Goal: Information Seeking & Learning: Learn about a topic

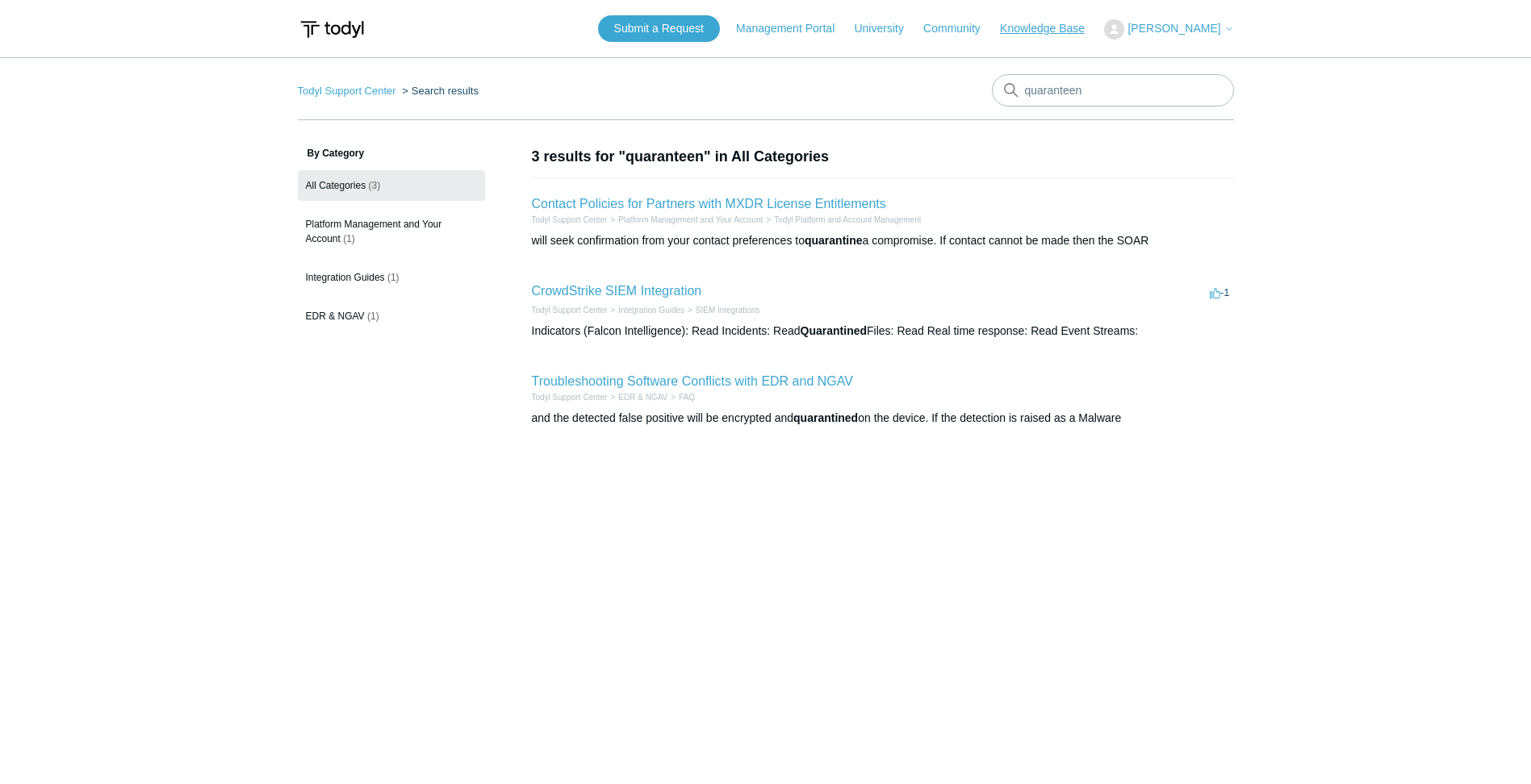
click at [1101, 28] on link "Knowledge Base" at bounding box center [1051, 29] width 101 height 17
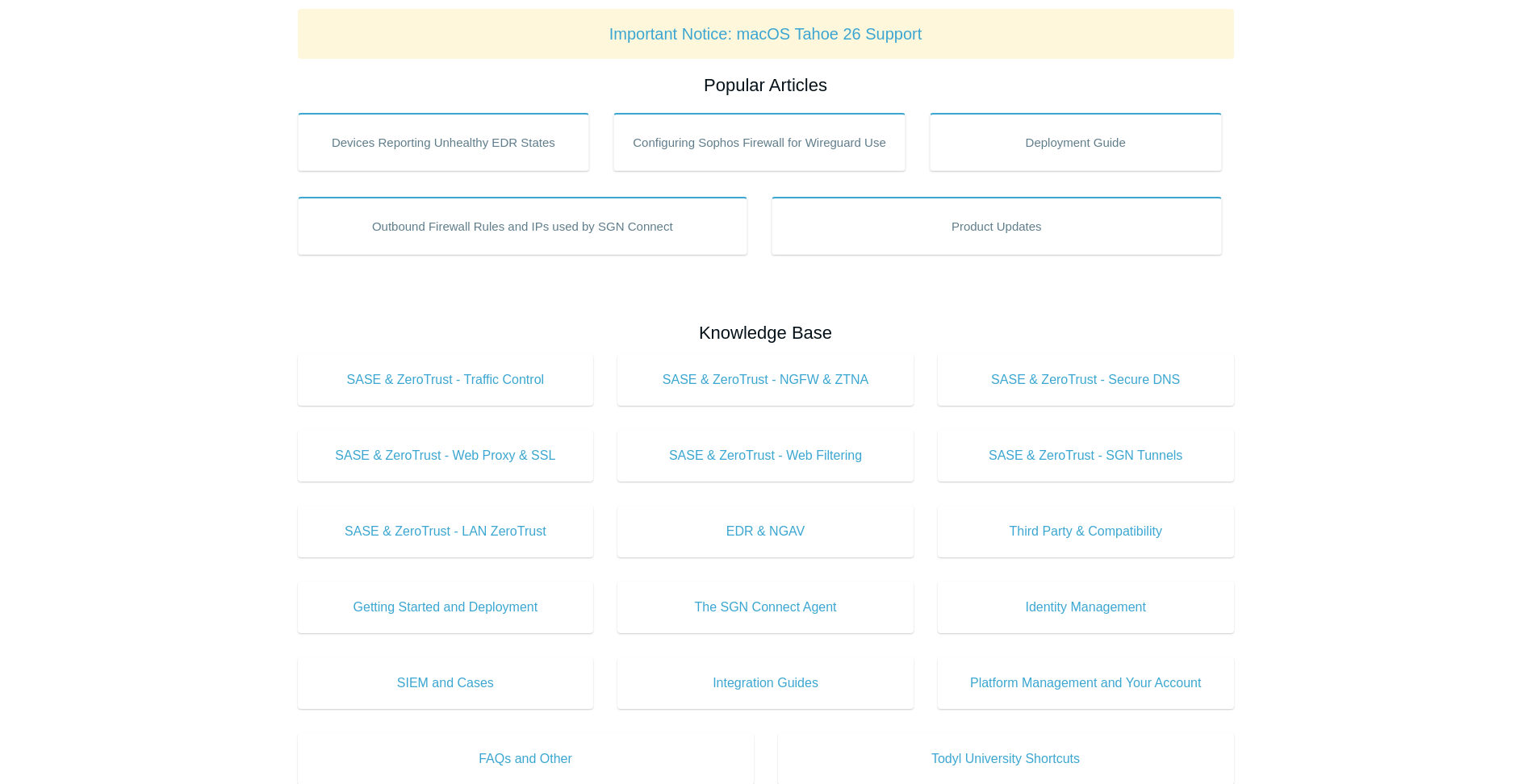
scroll to position [322, 0]
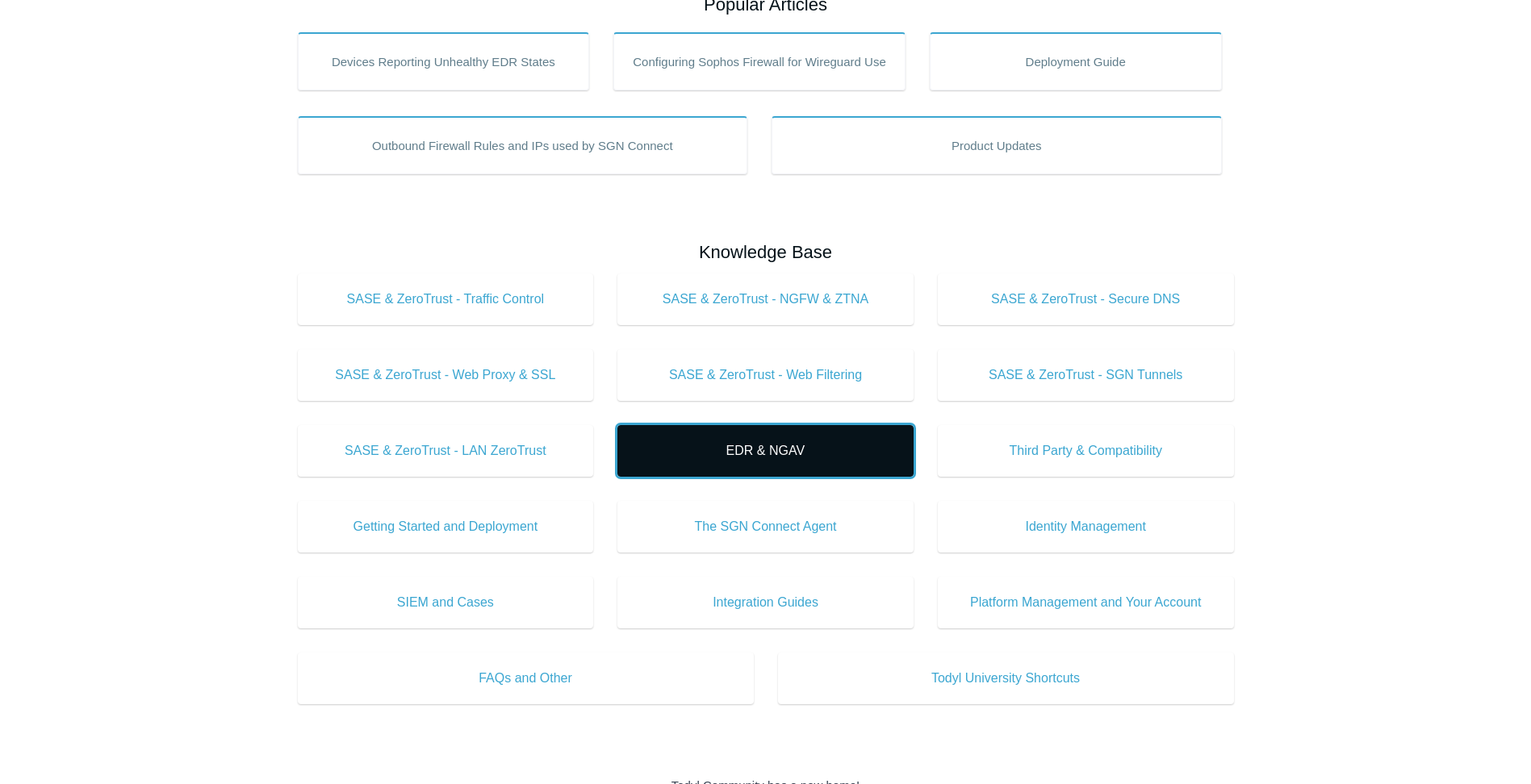
click at [779, 451] on span "EDR & NGAV" at bounding box center [765, 451] width 248 height 19
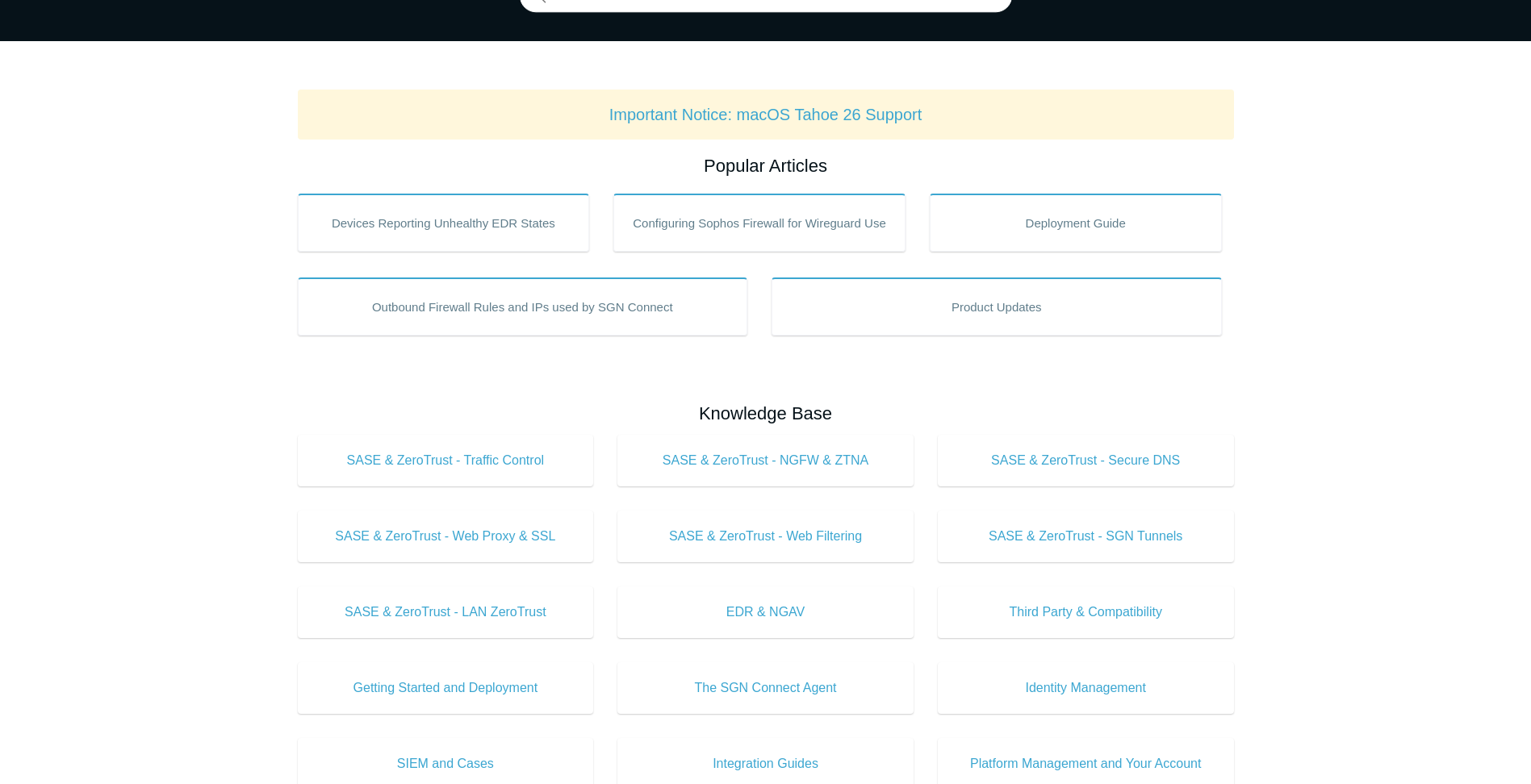
scroll to position [0, 0]
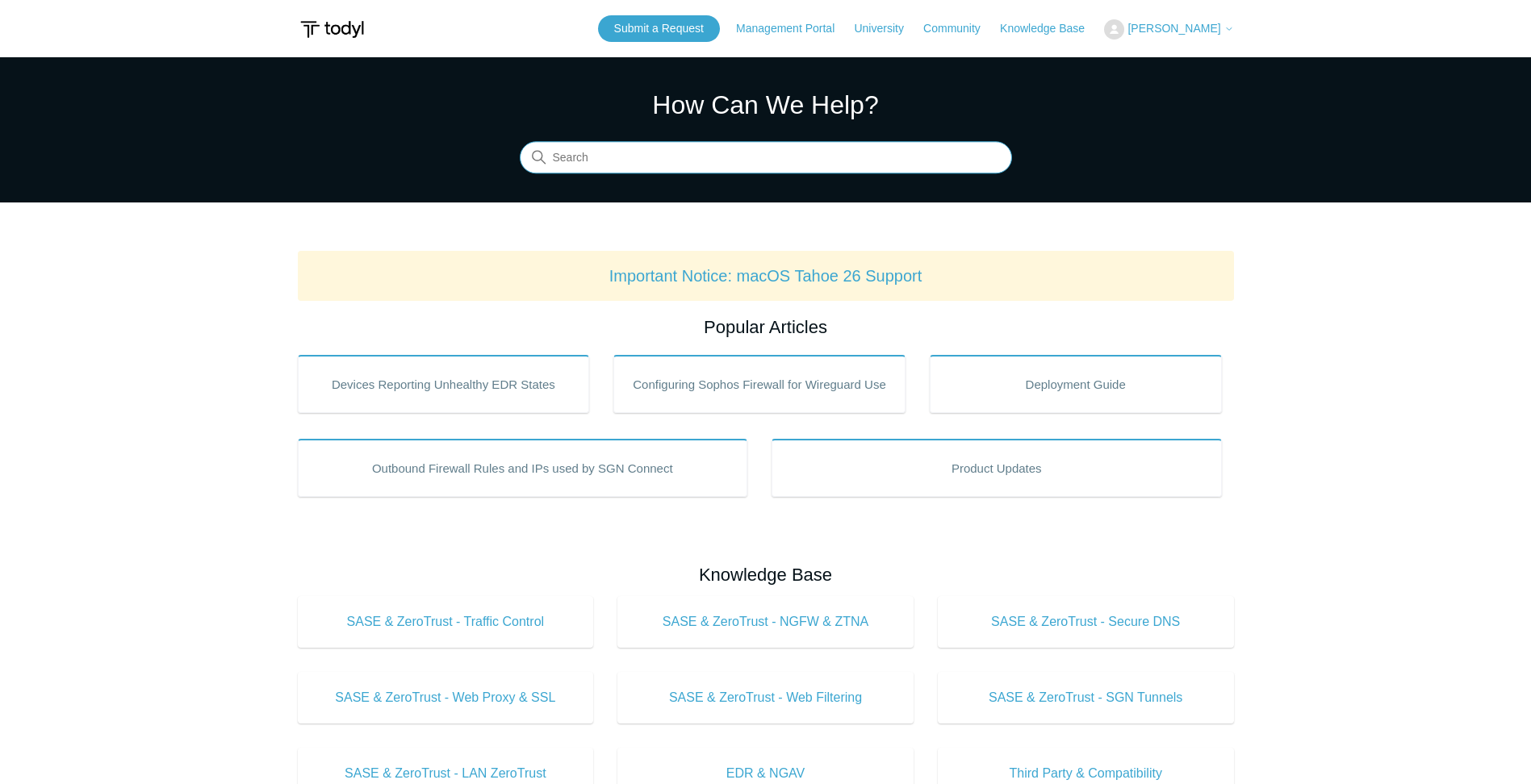
click at [762, 158] on input "Search" at bounding box center [766, 158] width 492 height 32
type input "restore"
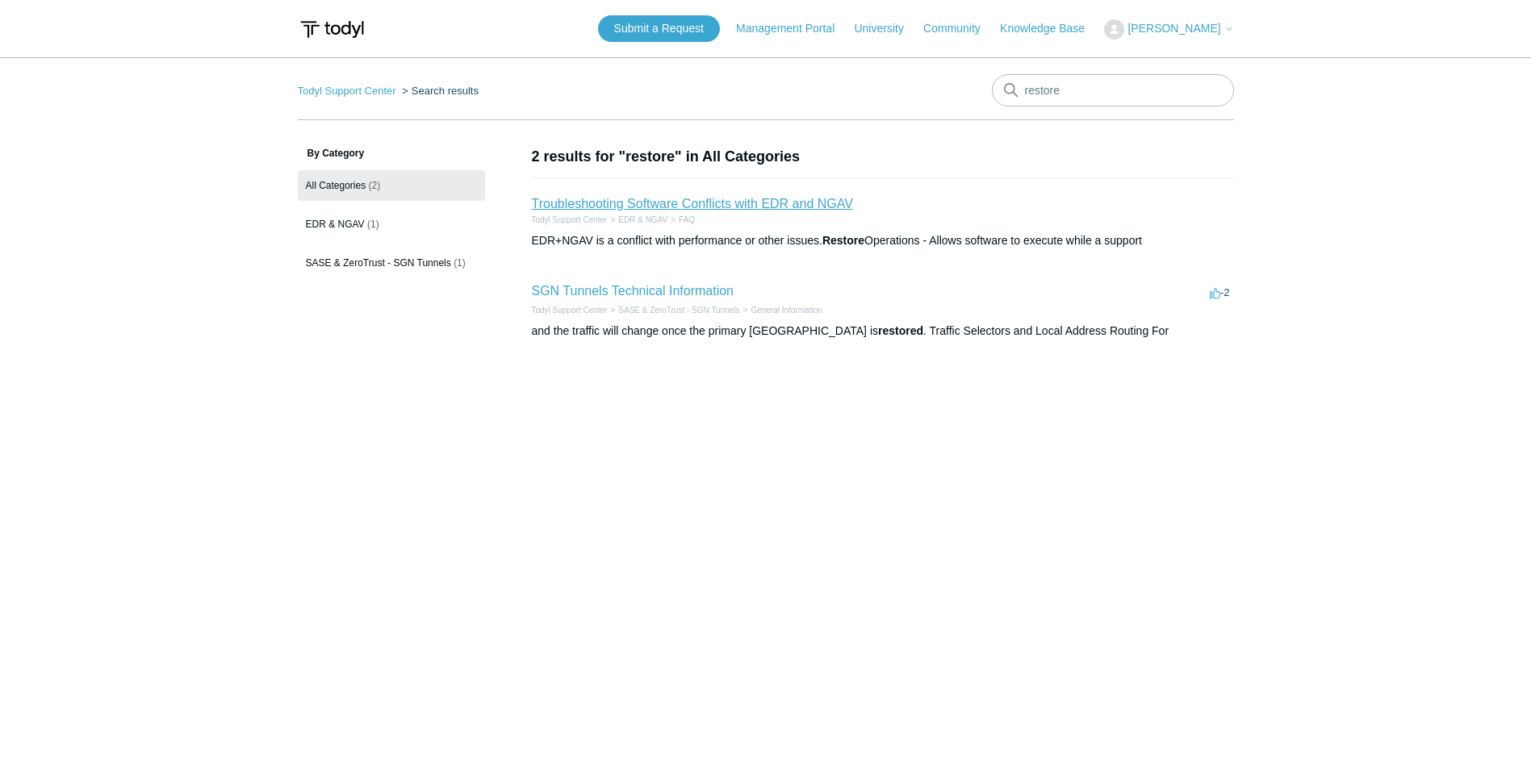
click at [750, 197] on link "Troubleshooting Software Conflicts with EDR and NGAV" at bounding box center [692, 204] width 322 height 13
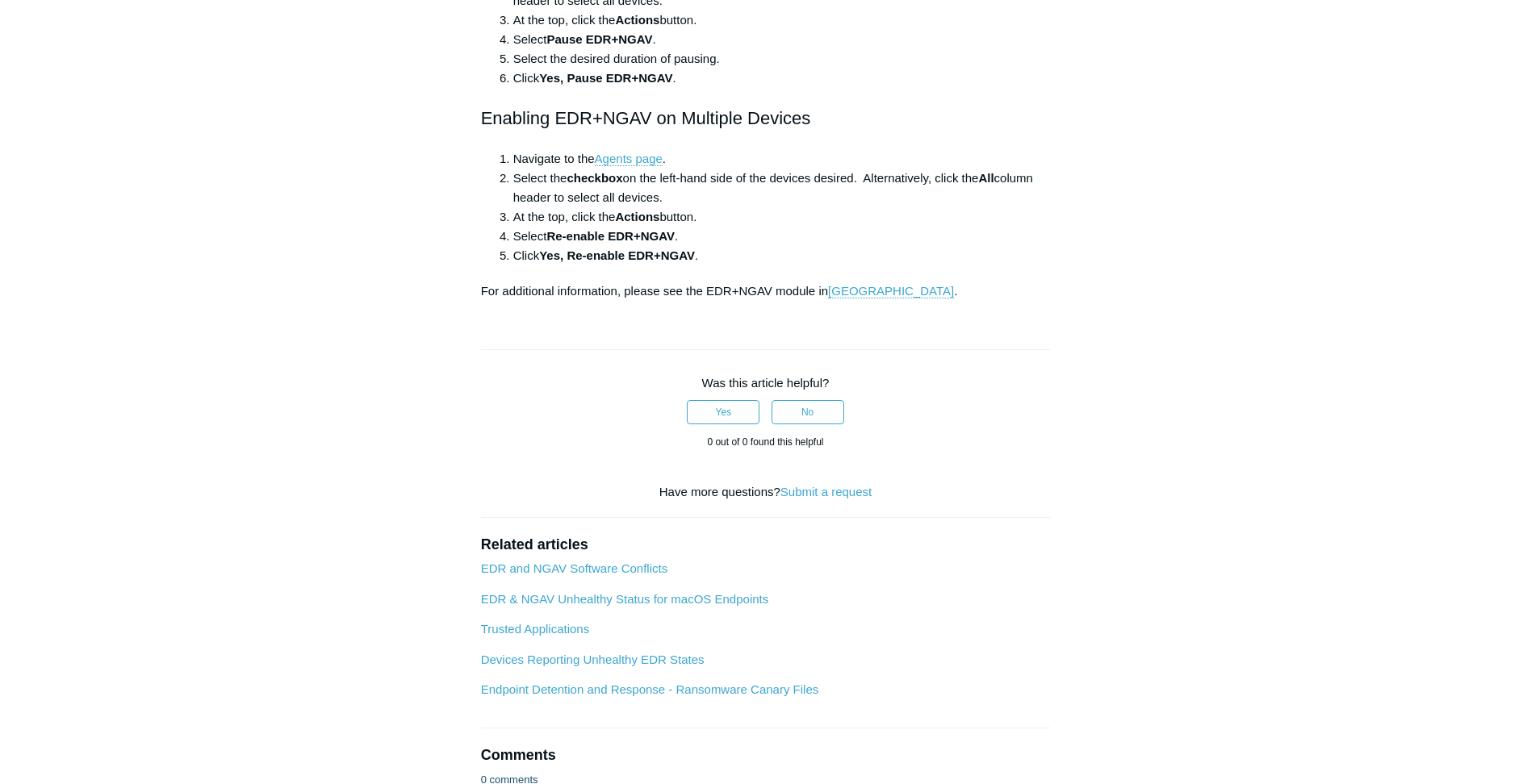
scroll to position [1210, 0]
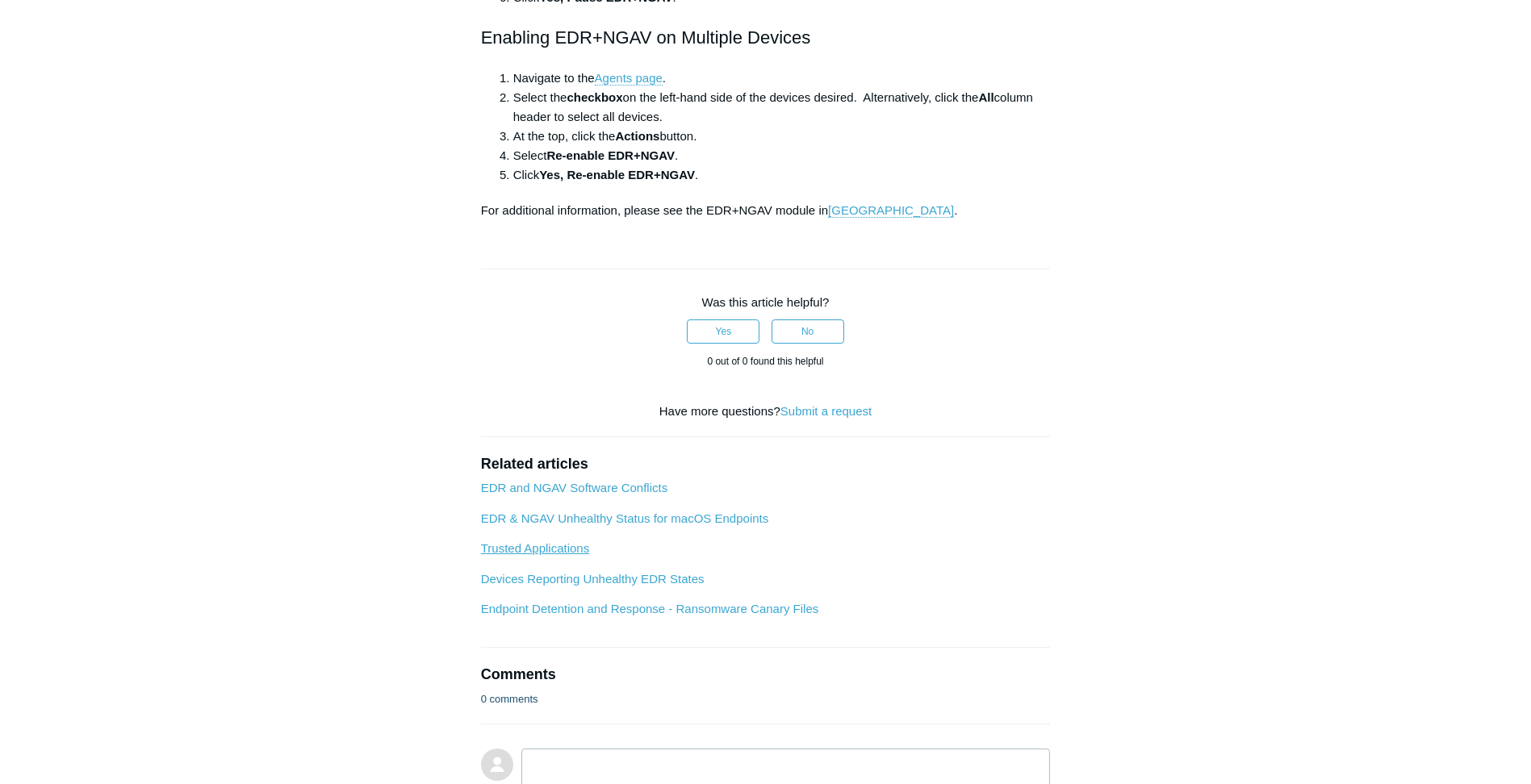
click at [553, 548] on link "Trusted Applications" at bounding box center [536, 548] width 109 height 13
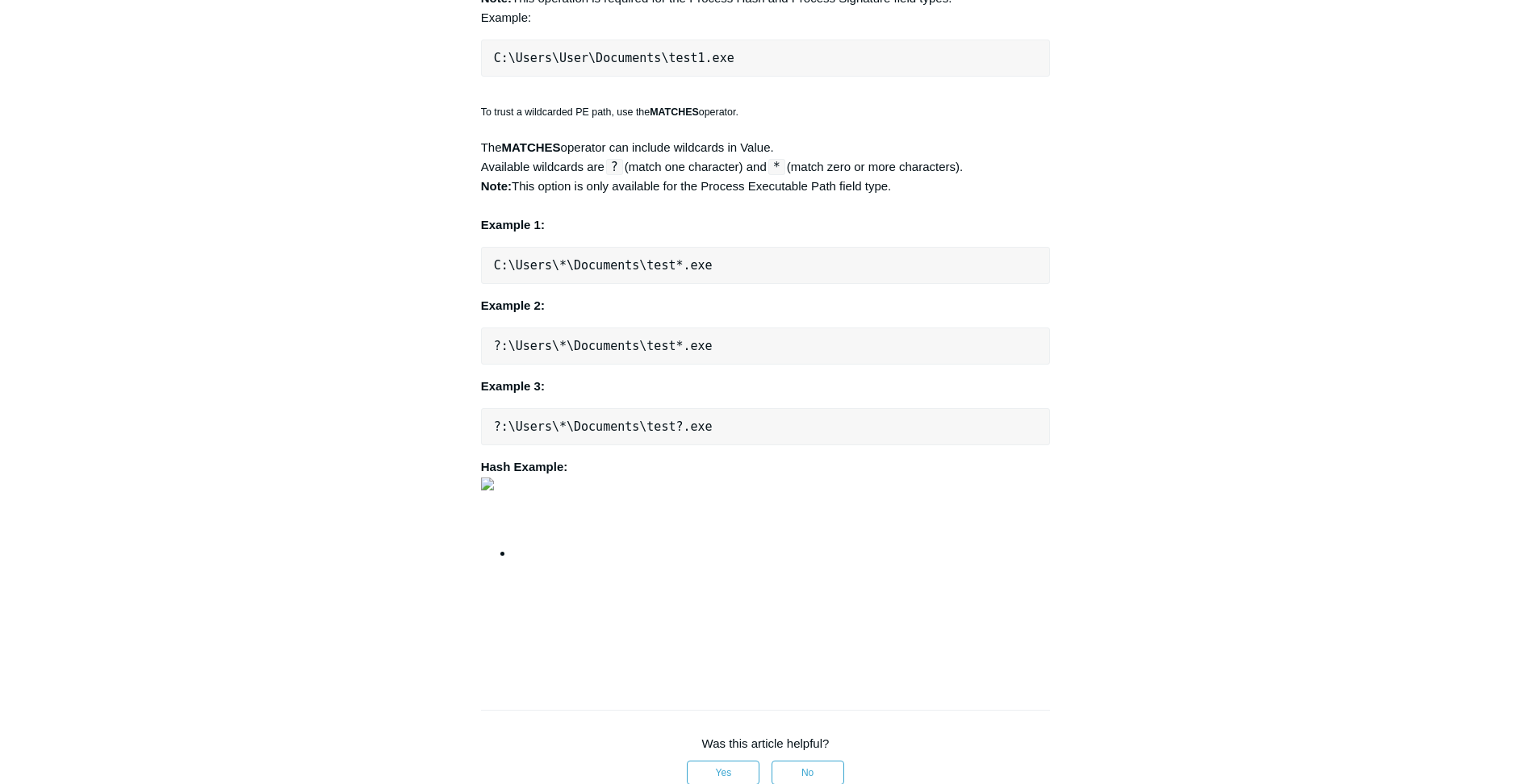
scroll to position [1775, 0]
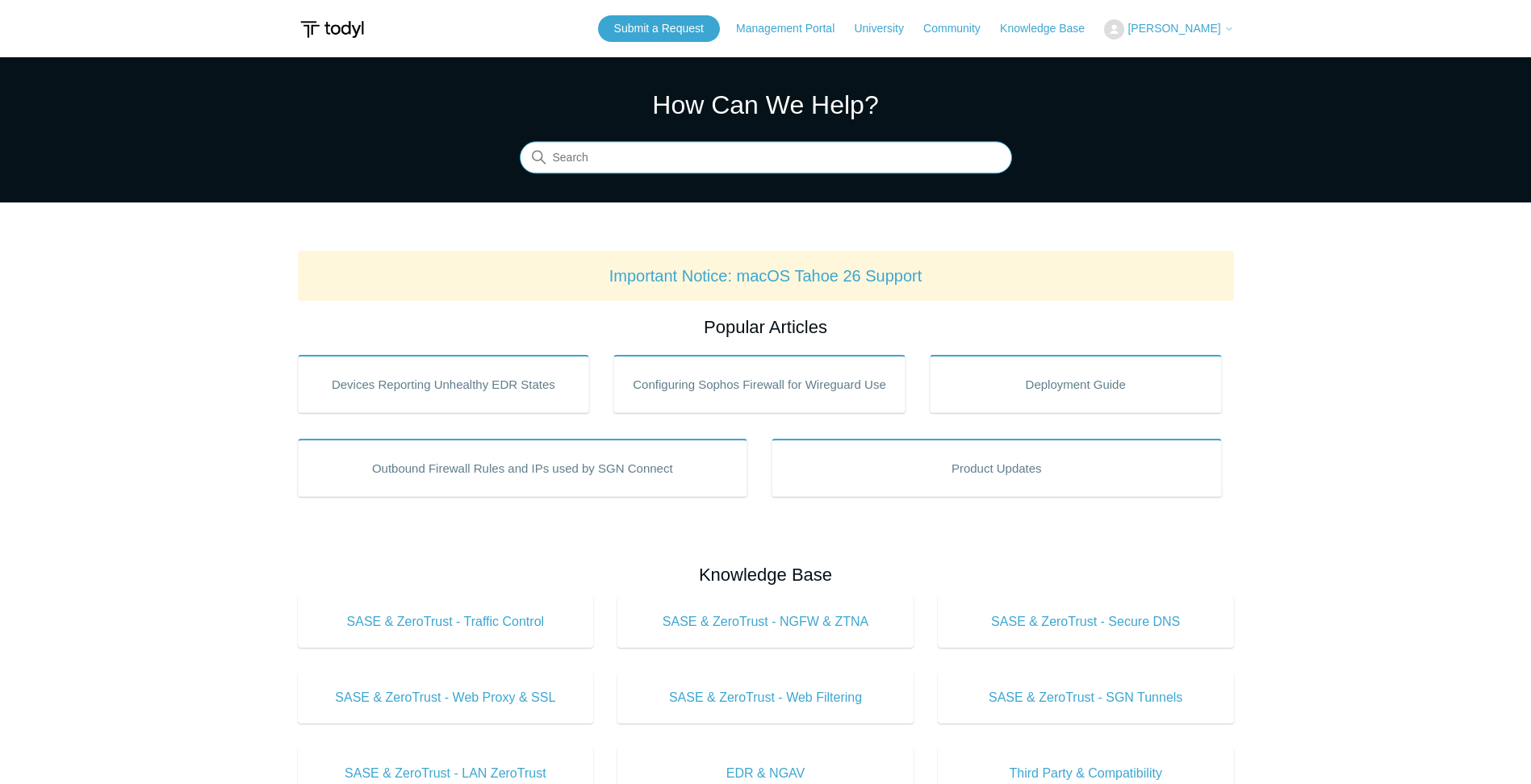
click at [701, 150] on input "Search" at bounding box center [766, 158] width 492 height 32
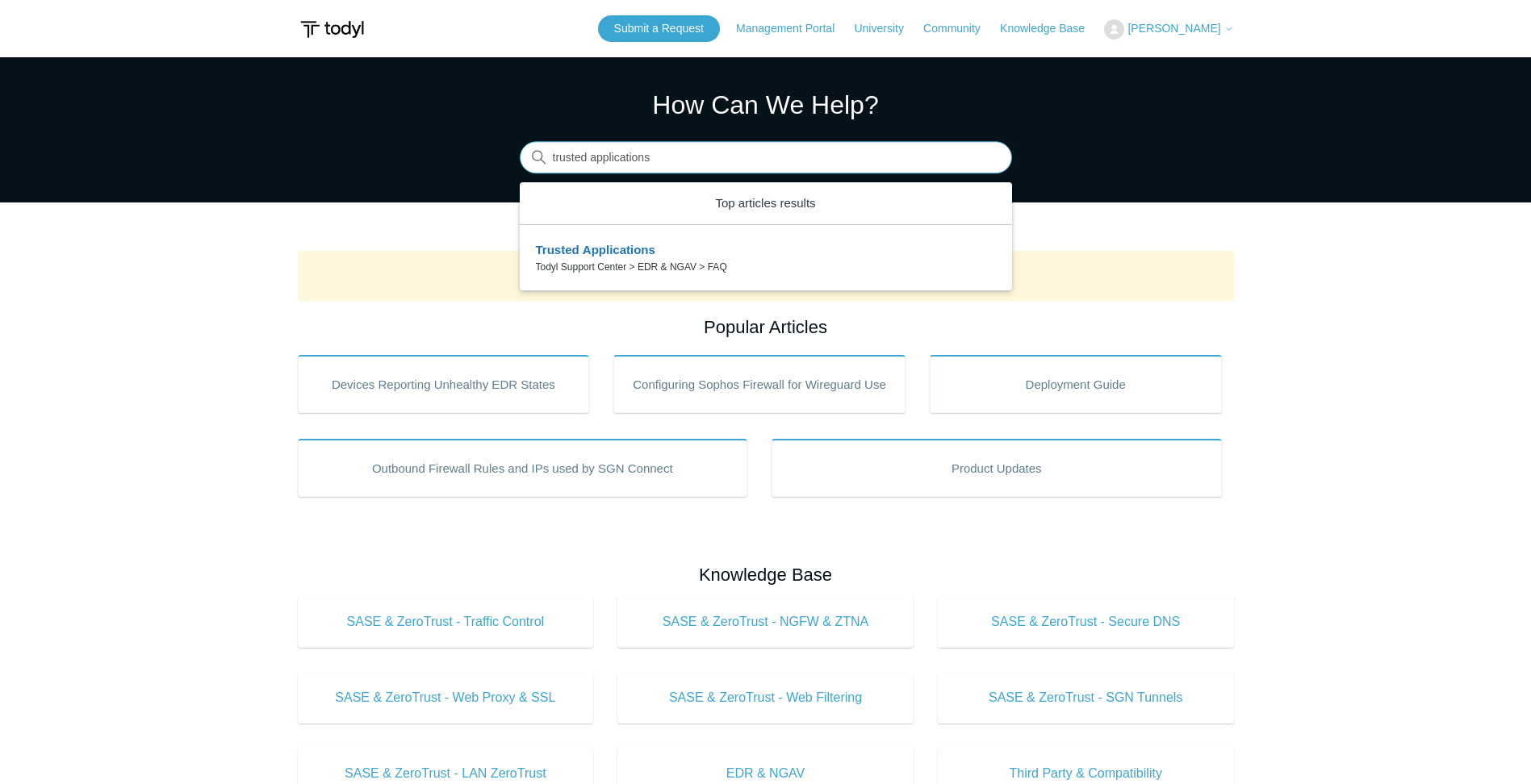
type input "trusted applications"
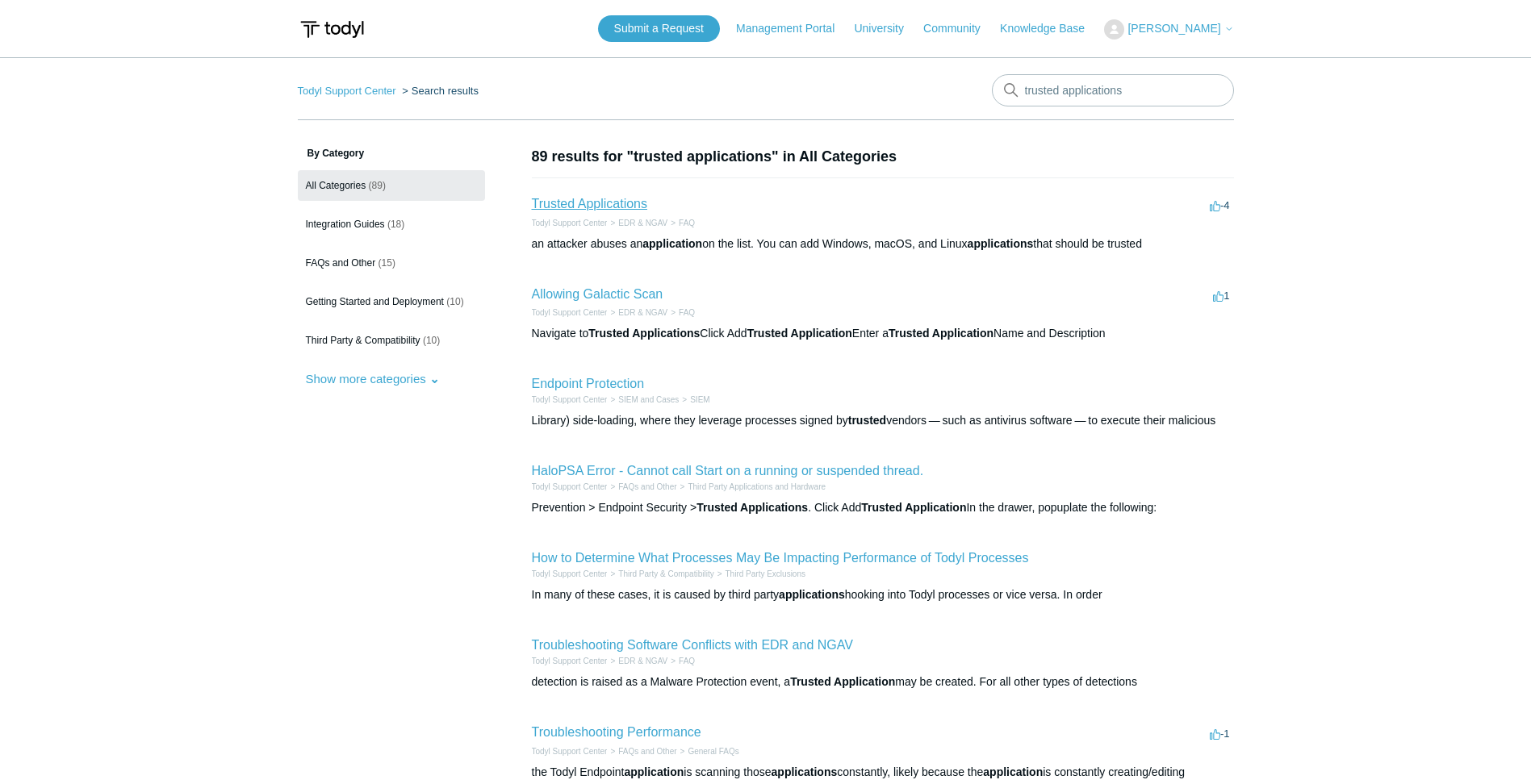
click at [612, 203] on link "Trusted Applications" at bounding box center [589, 204] width 115 height 13
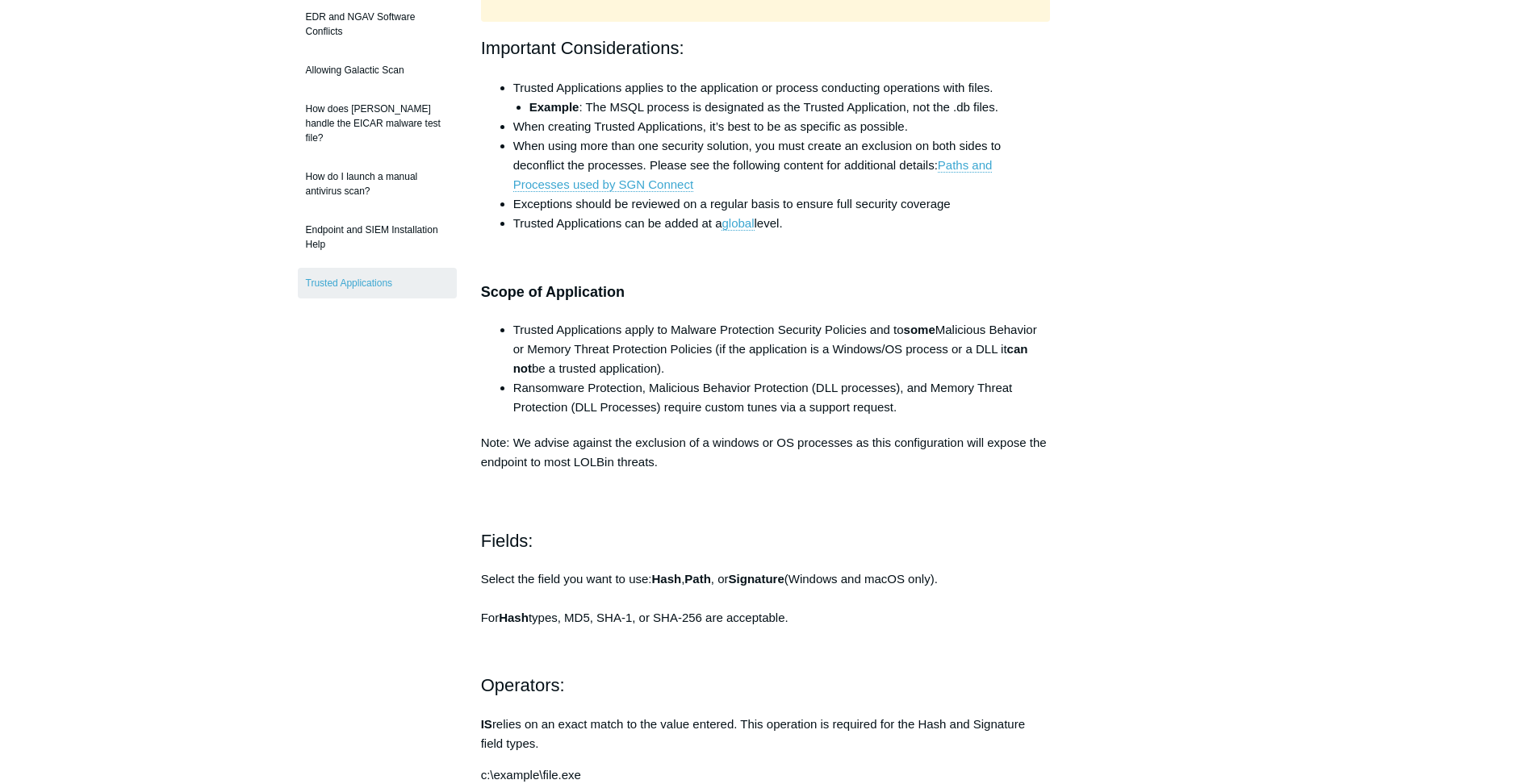
scroll to position [242, 0]
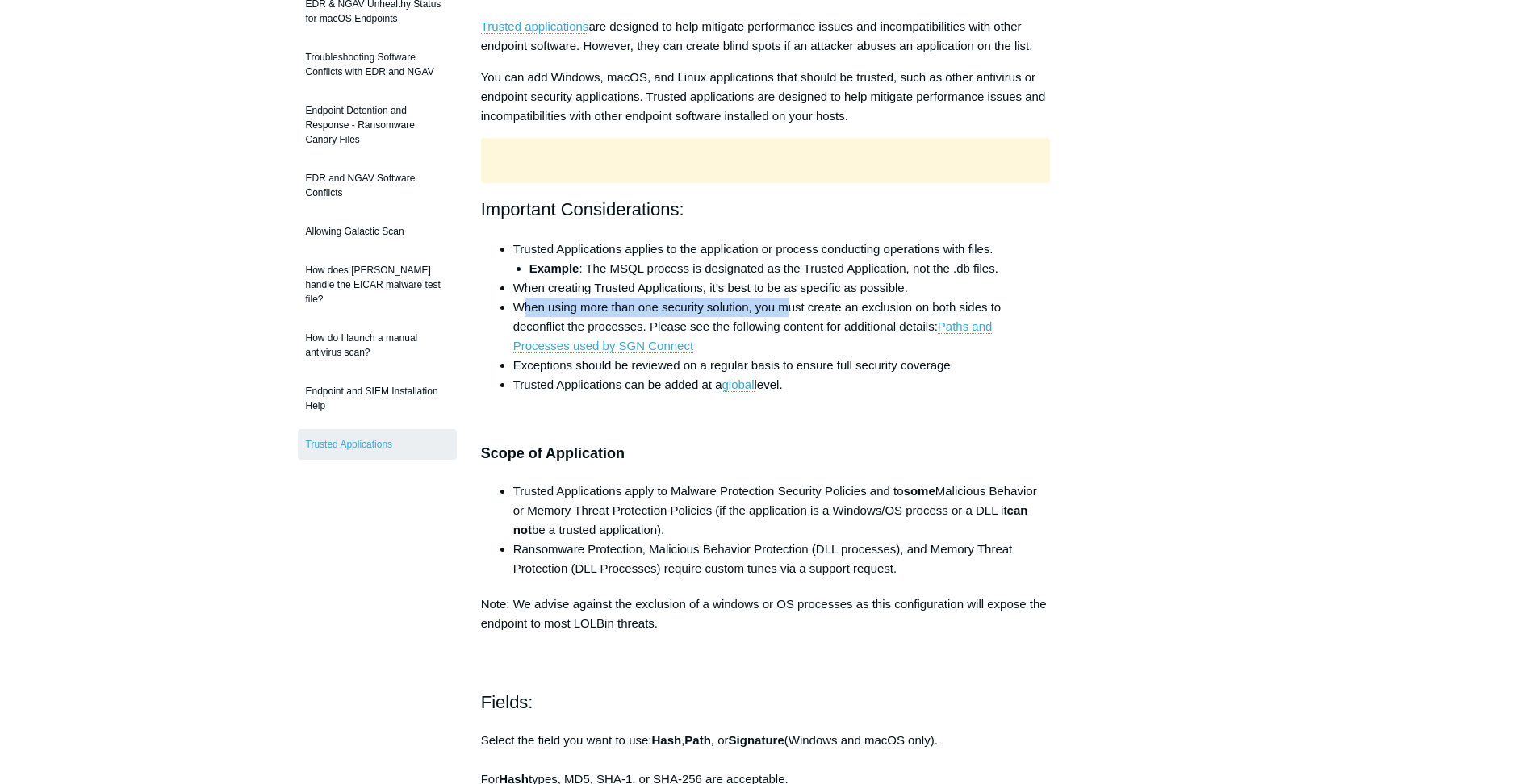
drag, startPoint x: 534, startPoint y: 305, endPoint x: 784, endPoint y: 301, distance: 250.0
click at [784, 301] on li "When using more than one security solution, you must create an exclusion on bot…" at bounding box center [782, 327] width 537 height 58
